Goal: Task Accomplishment & Management: Manage account settings

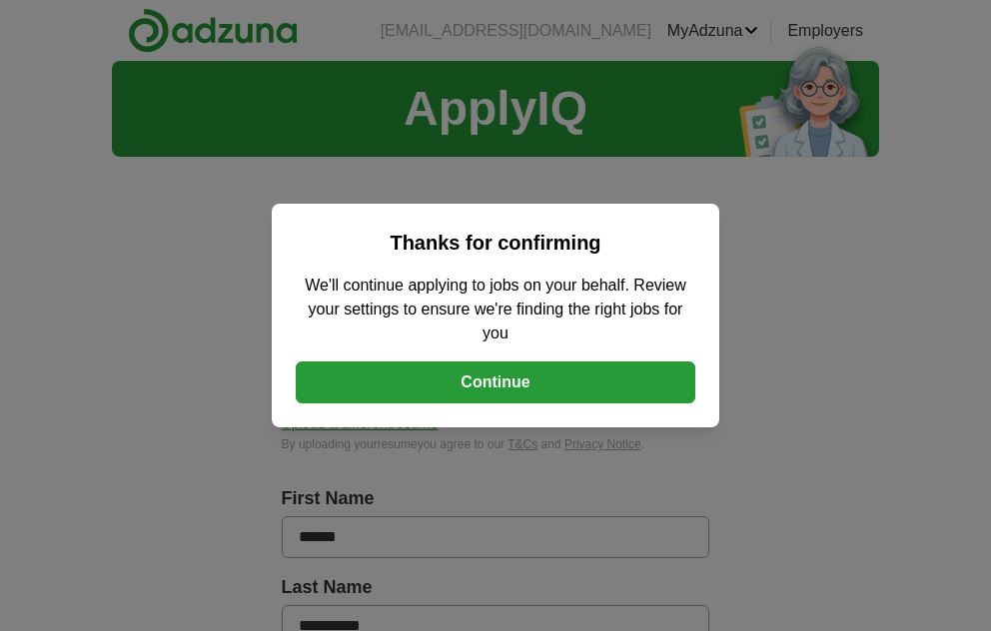
click at [470, 384] on button "Continue" at bounding box center [495, 382] width 399 height 42
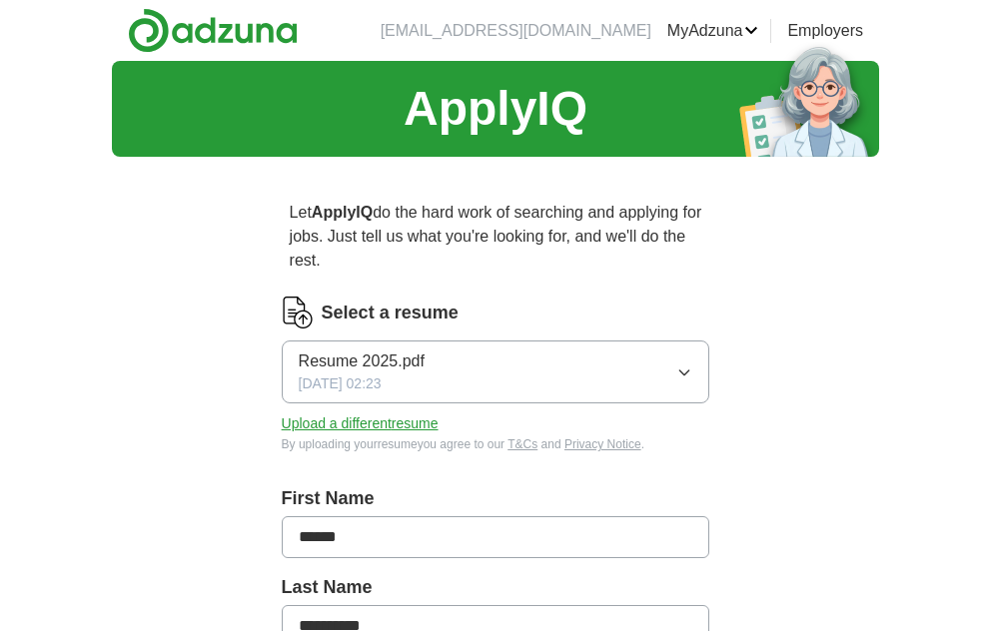
click at [691, 377] on icon "button" at bounding box center [684, 372] width 16 height 16
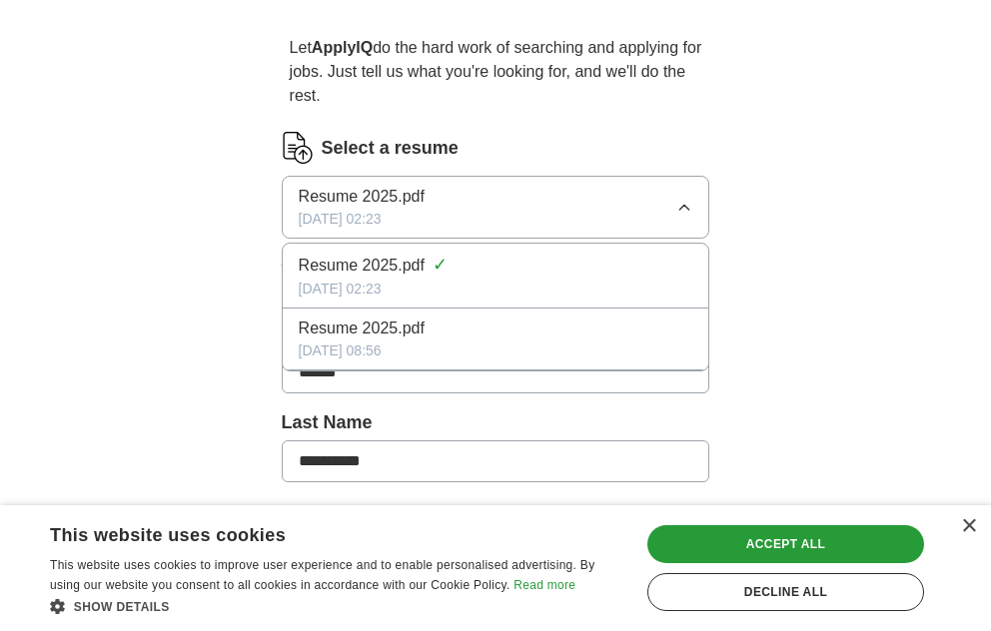
scroll to position [200, 0]
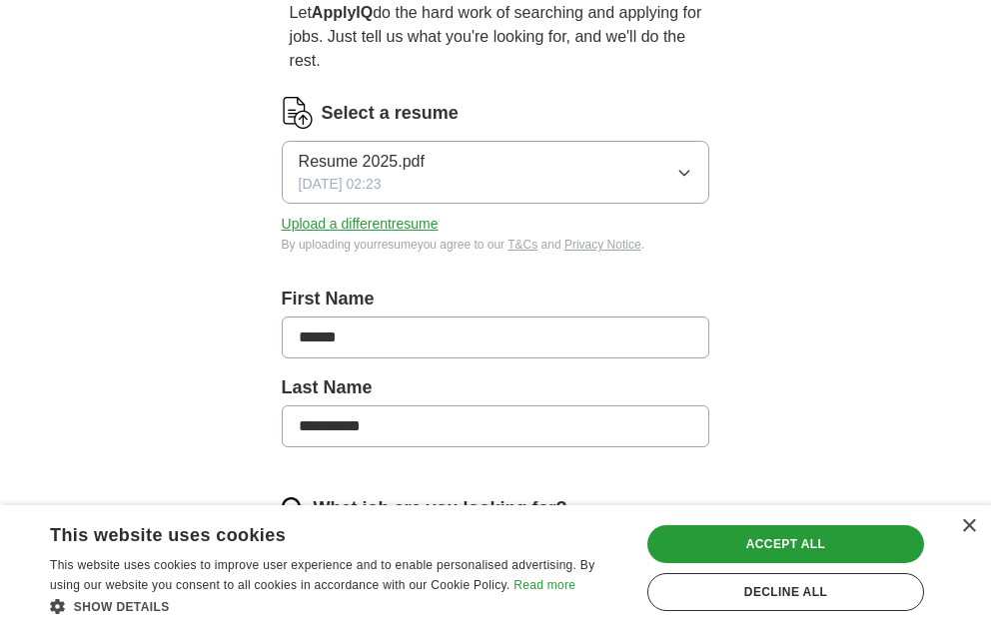
click at [415, 228] on button "Upload a different resume" at bounding box center [360, 224] width 157 height 21
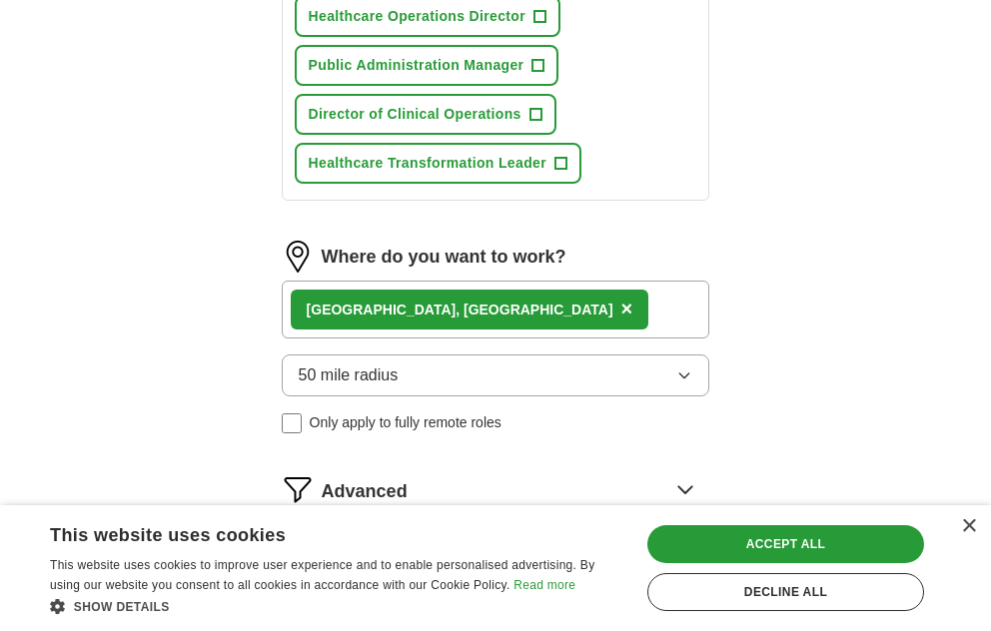
scroll to position [1398, 0]
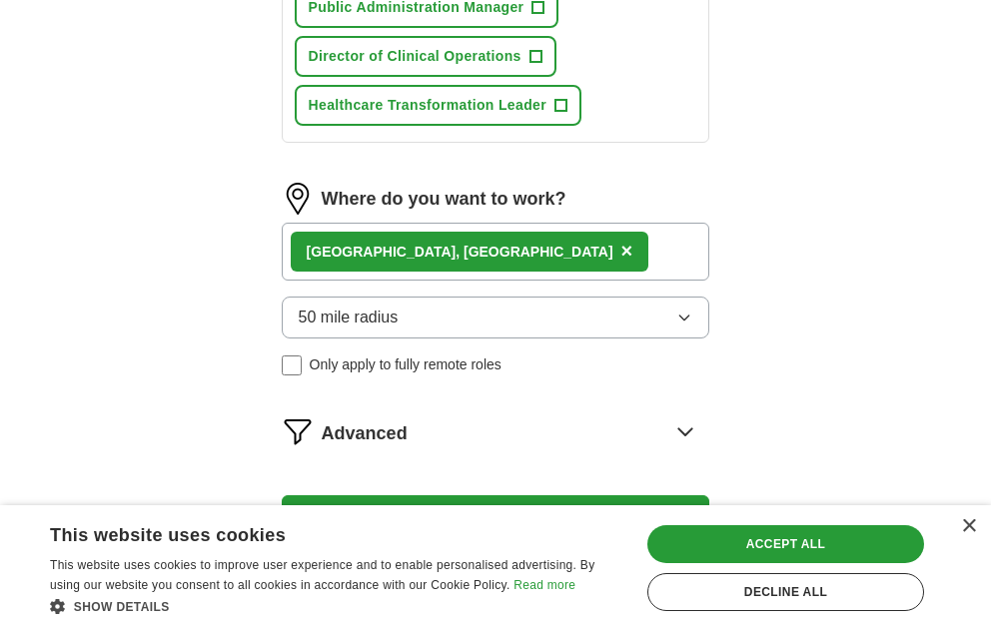
click at [593, 256] on div "[GEOGRAPHIC_DATA], [GEOGRAPHIC_DATA] ×" at bounding box center [496, 252] width 428 height 58
click at [520, 262] on div "[GEOGRAPHIC_DATA], [GEOGRAPHIC_DATA] ×" at bounding box center [496, 252] width 428 height 58
click at [621, 253] on span "×" at bounding box center [627, 251] width 12 height 22
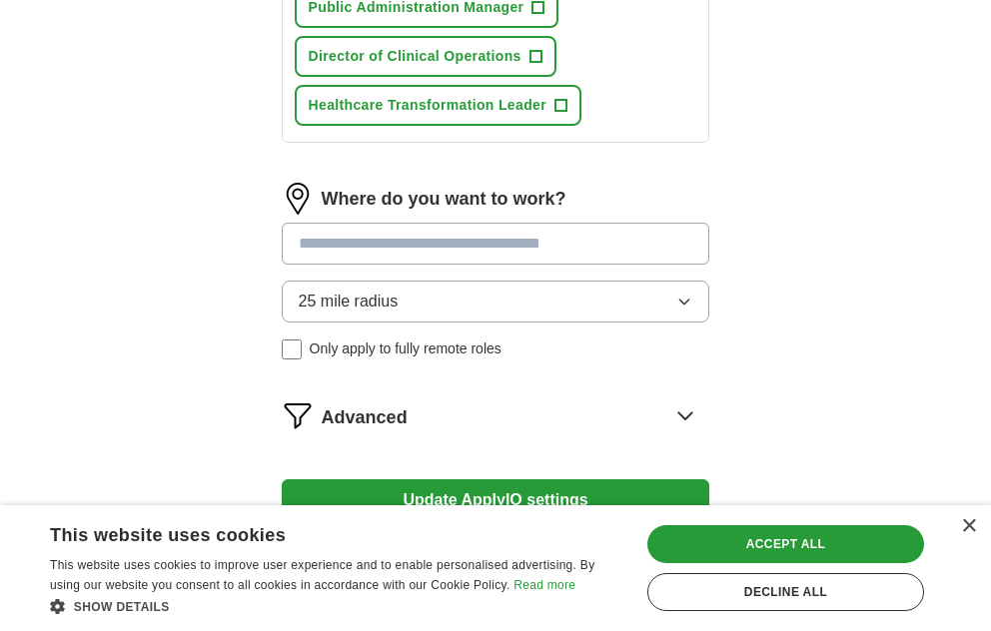
click at [437, 241] on input at bounding box center [496, 244] width 428 height 42
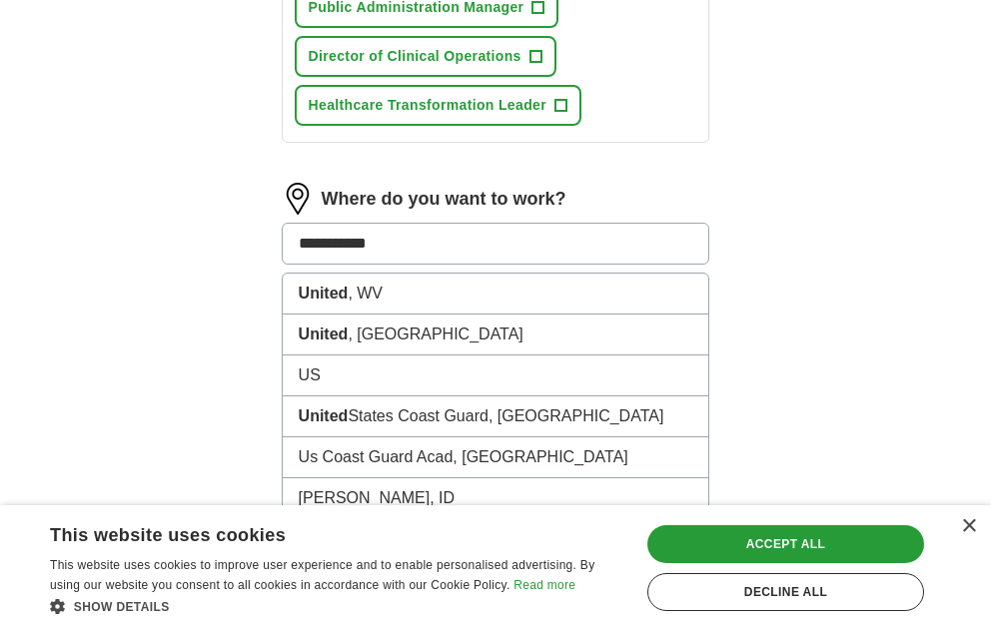
type input "**********"
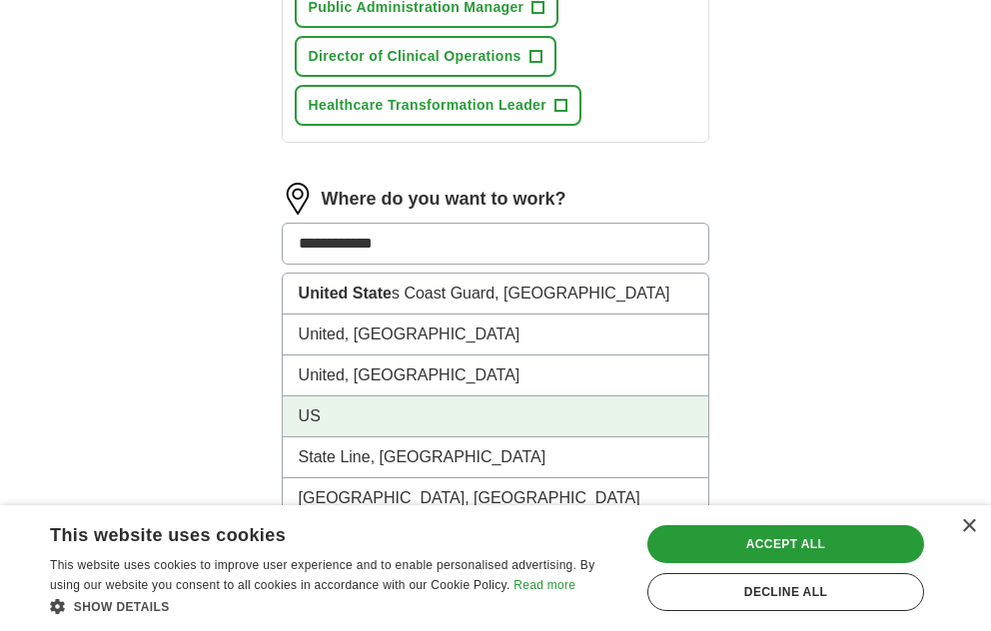
click at [316, 417] on li "US" at bounding box center [496, 416] width 426 height 41
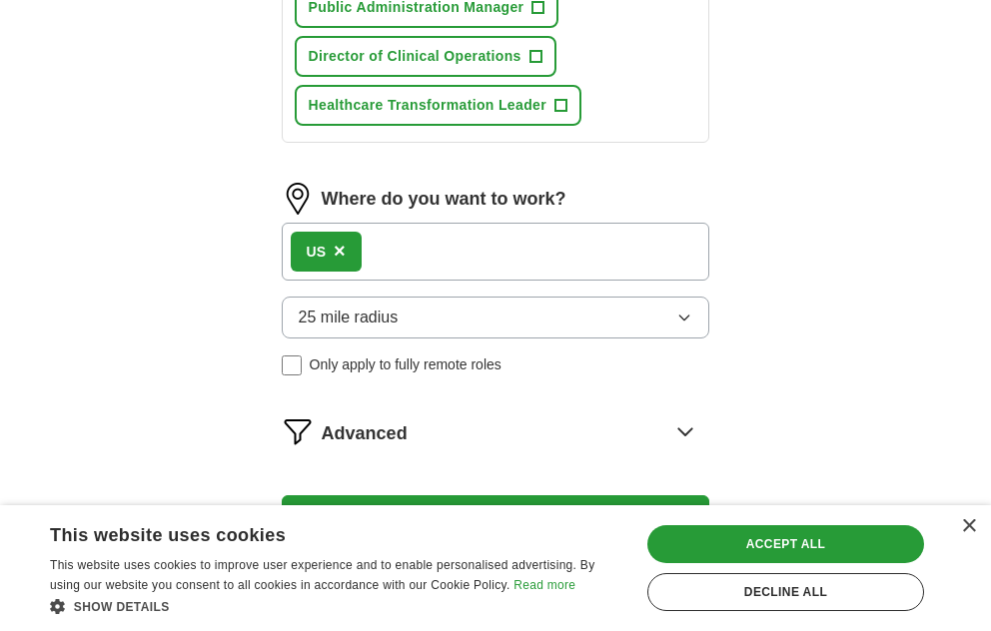
drag, startPoint x: 473, startPoint y: 215, endPoint x: 465, endPoint y: 222, distance: 10.6
click at [468, 218] on div "Where do you want to work? US × 25 mile radius Only apply to fully remote roles" at bounding box center [496, 287] width 428 height 209
click at [449, 254] on div "US ×" at bounding box center [496, 252] width 428 height 58
click at [480, 329] on button "25 mile radius" at bounding box center [496, 318] width 428 height 42
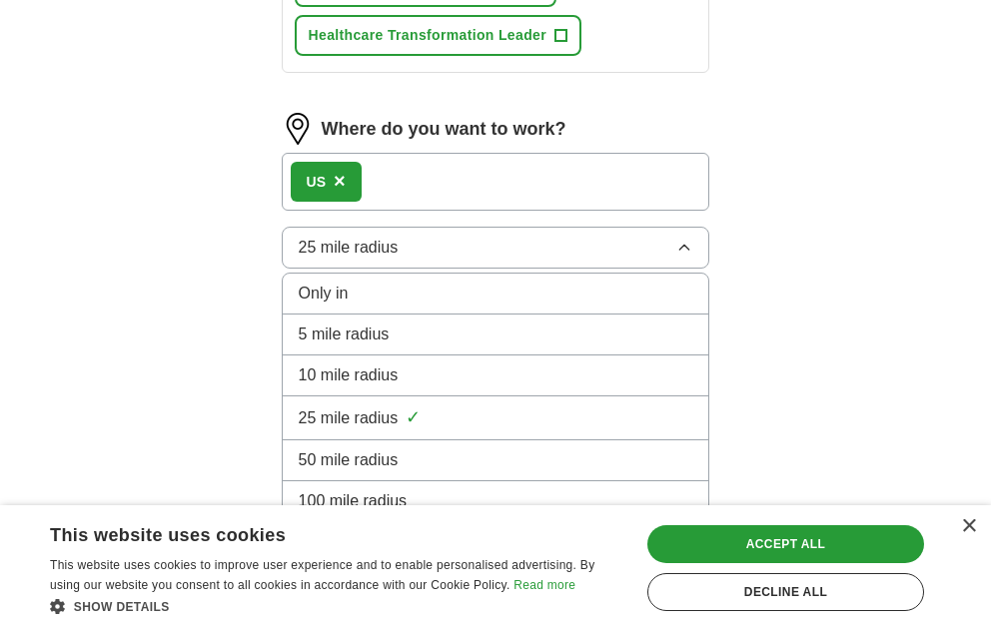
scroll to position [1600, 0]
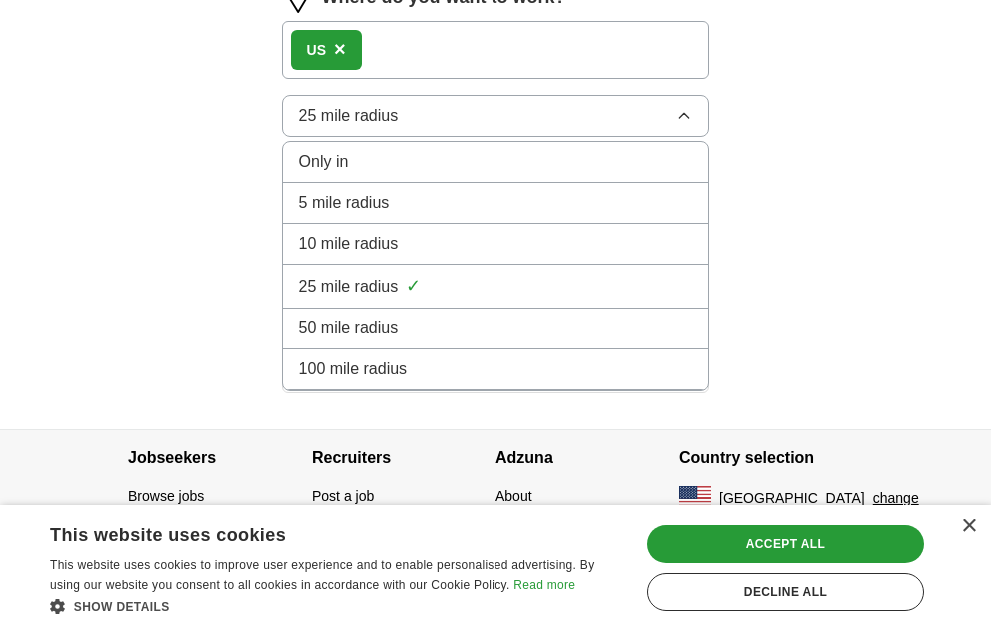
click at [396, 369] on span "100 mile radius" at bounding box center [353, 369] width 109 height 24
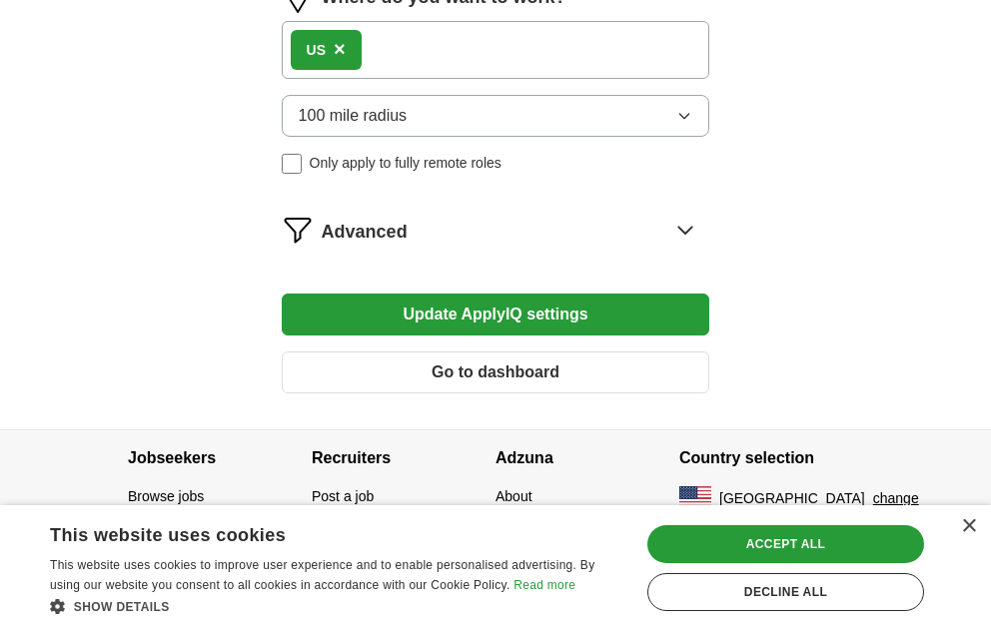
click at [483, 316] on button "Update ApplyIQ settings" at bounding box center [496, 315] width 428 height 42
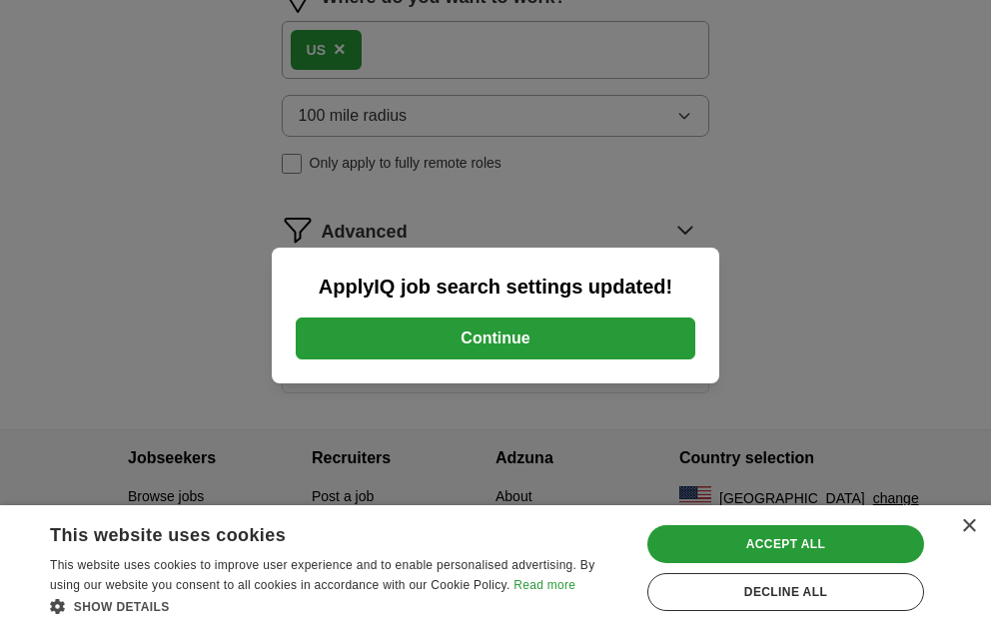
click at [550, 338] on button "Continue" at bounding box center [495, 339] width 399 height 42
